Goal: Transaction & Acquisition: Purchase product/service

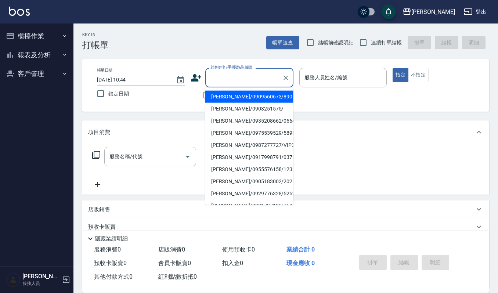
click at [213, 72] on input "顧客姓名/手機號碼/編號" at bounding box center [243, 77] width 70 height 13
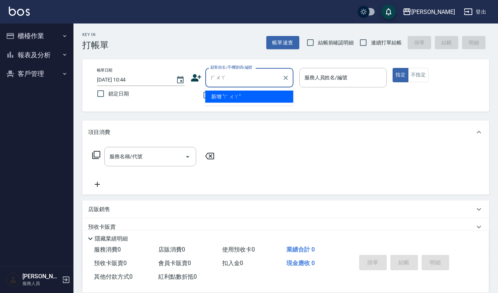
type input "花"
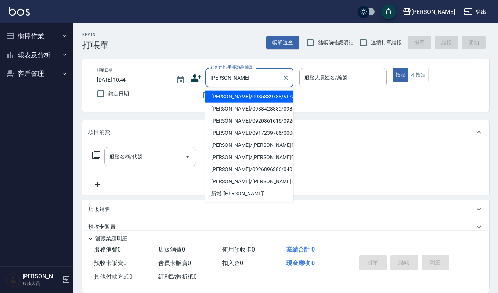
click at [219, 100] on li "[PERSON_NAME]/0935839788/VIP2389" at bounding box center [249, 97] width 88 height 12
type input "[PERSON_NAME]/0935839788/VIP2389"
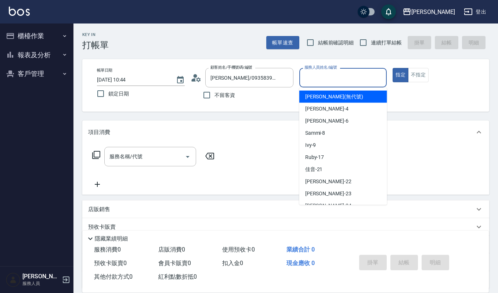
click at [312, 83] on input "服務人員姓名/編號" at bounding box center [342, 77] width 81 height 13
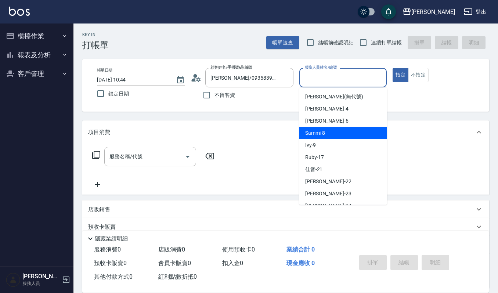
click at [318, 131] on span "Sammi -8" at bounding box center [315, 133] width 20 height 8
type input "Sammi-8"
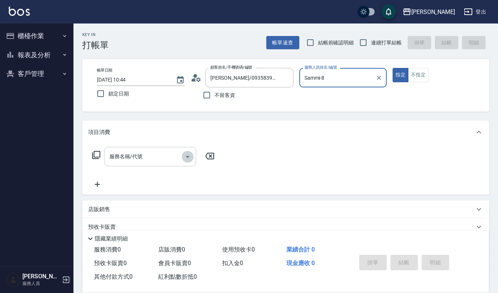
click at [187, 153] on icon "Open" at bounding box center [187, 156] width 9 height 9
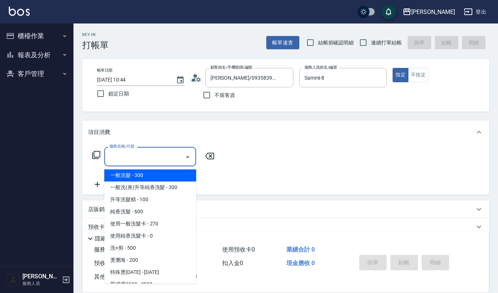
click at [139, 174] on span "一般洗髮 - 300" at bounding box center [150, 175] width 92 height 12
type input "一般洗髮(101)"
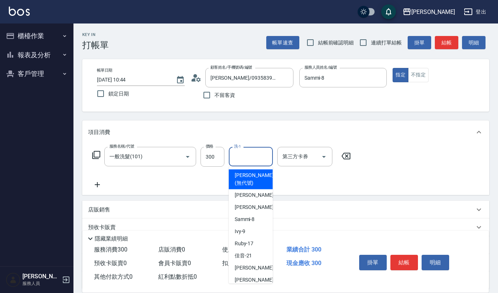
click at [239, 153] on input "洗-1" at bounding box center [250, 156] width 37 height 13
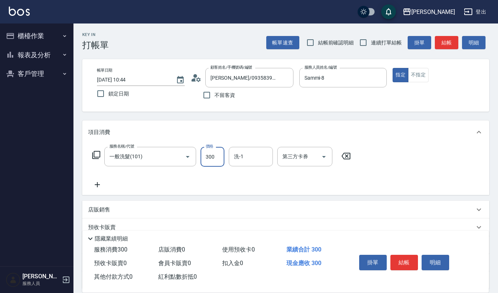
click at [216, 152] on input "300" at bounding box center [212, 157] width 24 height 20
click at [189, 154] on icon "Open" at bounding box center [187, 156] width 9 height 9
type input "0"
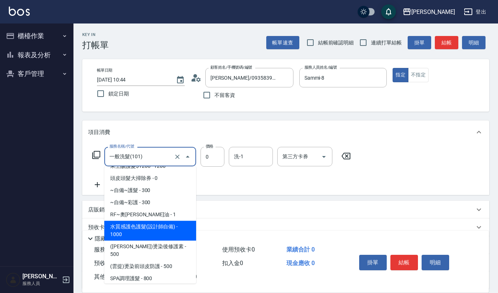
scroll to position [587, 0]
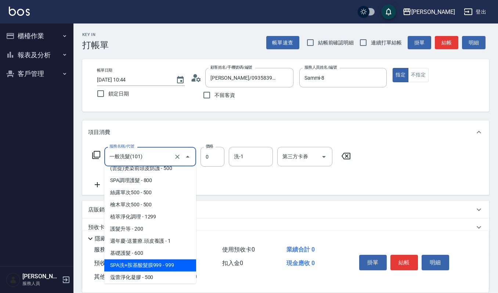
click at [161, 259] on span "SPA洗+胺基酸髮膜999 - 999" at bounding box center [150, 265] width 92 height 12
type input "SPA洗+胺基酸髮膜999(529)"
type input "999"
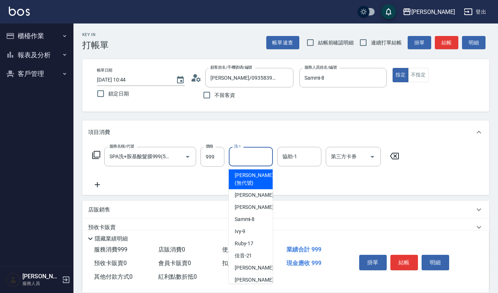
click at [247, 156] on input "洗-1" at bounding box center [250, 156] width 37 height 13
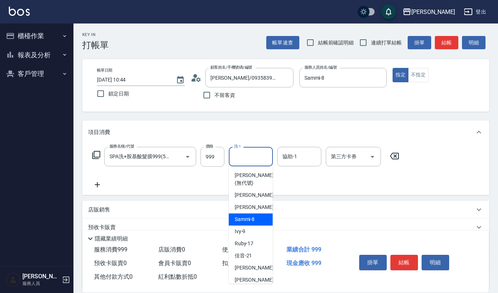
click at [243, 221] on span "Sammi -8" at bounding box center [244, 219] width 20 height 8
type input "Sammi-8"
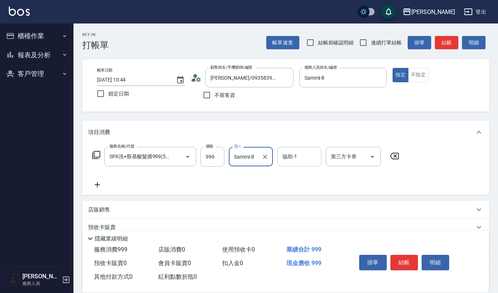
click at [288, 150] on div "協助-1 協助-1" at bounding box center [299, 156] width 44 height 19
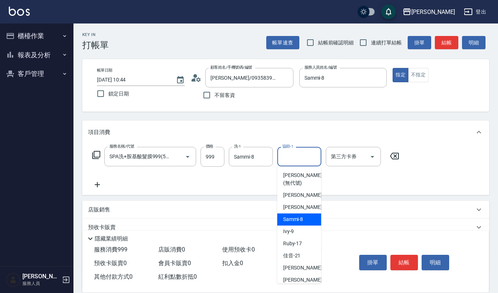
click at [283, 222] on span "Sammi -8" at bounding box center [293, 219] width 20 height 8
type input "Sammi-8"
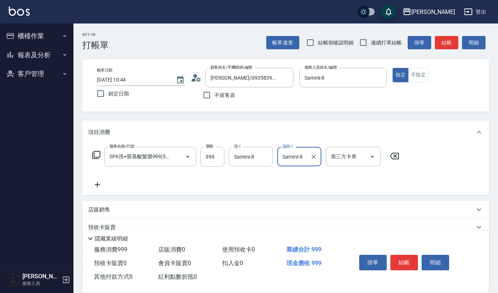
click at [95, 185] on icon at bounding box center [97, 184] width 5 height 5
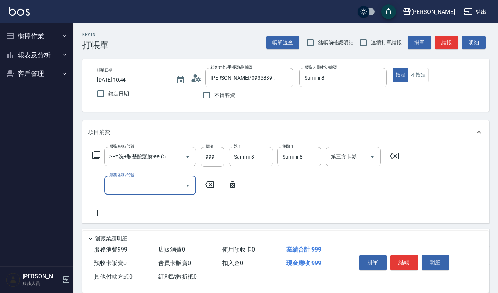
scroll to position [0, 0]
click at [189, 185] on icon "Open" at bounding box center [188, 186] width 4 height 2
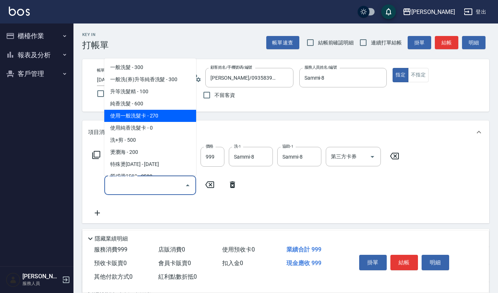
scroll to position [196, 0]
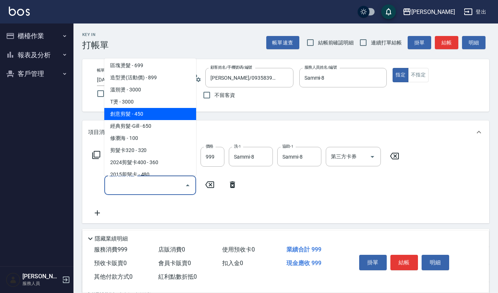
click at [150, 112] on span "創意剪髮 - 450" at bounding box center [150, 114] width 92 height 12
type input "創意剪髮(301)"
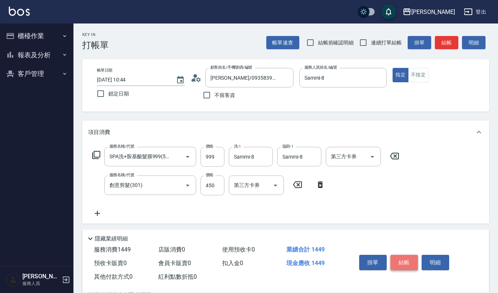
click at [405, 264] on button "結帳" at bounding box center [404, 262] width 28 height 15
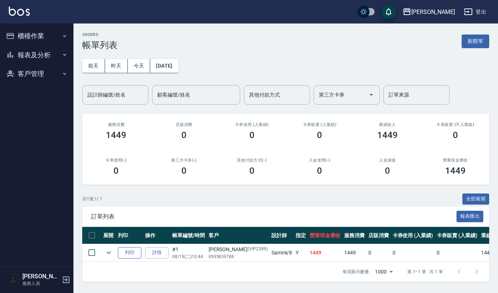
click at [131, 250] on button "列印" at bounding box center [129, 252] width 23 height 11
click at [35, 33] on button "櫃檯作業" at bounding box center [37, 35] width 68 height 19
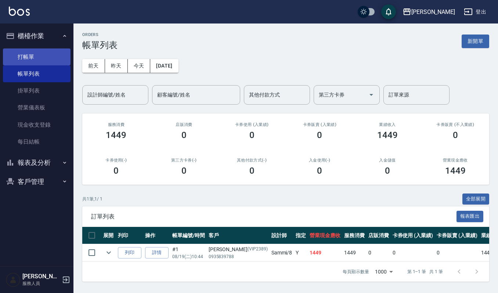
click at [36, 55] on link "打帳單" at bounding box center [37, 56] width 68 height 17
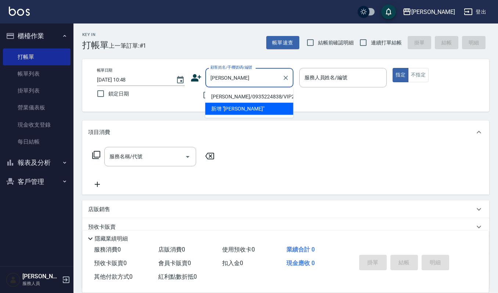
type input "[PERSON_NAME]/0935224838/VIP2275"
type input "Ruby-17"
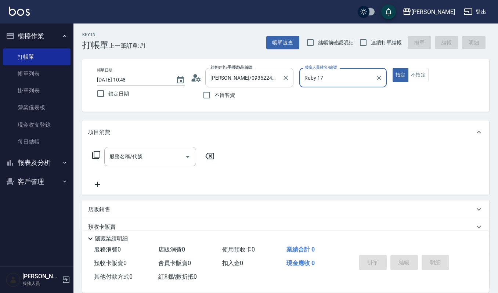
click at [392, 68] on button "指定" at bounding box center [400, 75] width 16 height 14
type button "true"
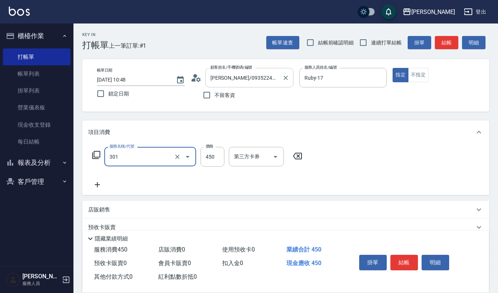
type input "創意剪髮(301)"
type input "405"
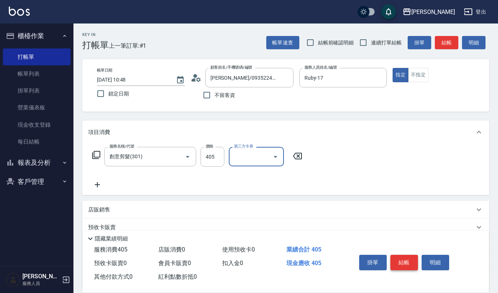
click at [411, 263] on button "結帳" at bounding box center [404, 262] width 28 height 15
